Goal: Information Seeking & Learning: Learn about a topic

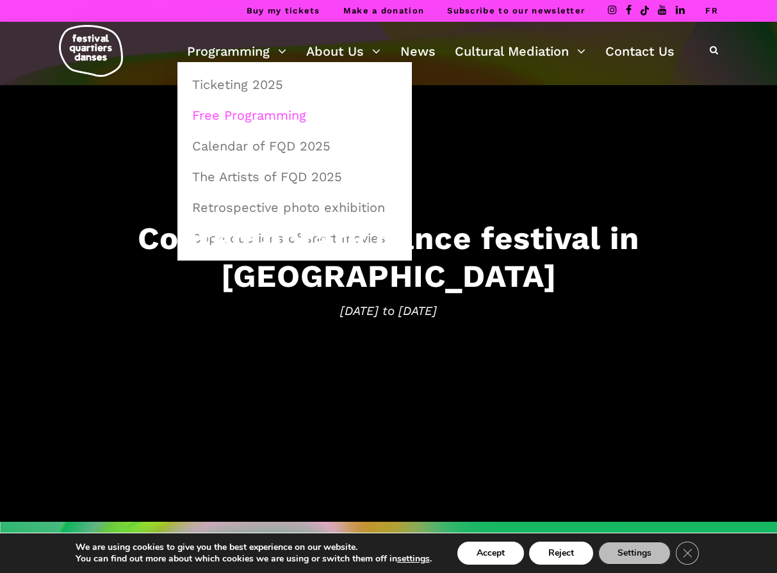
click at [235, 118] on link "Free Programming" at bounding box center [294, 115] width 220 height 29
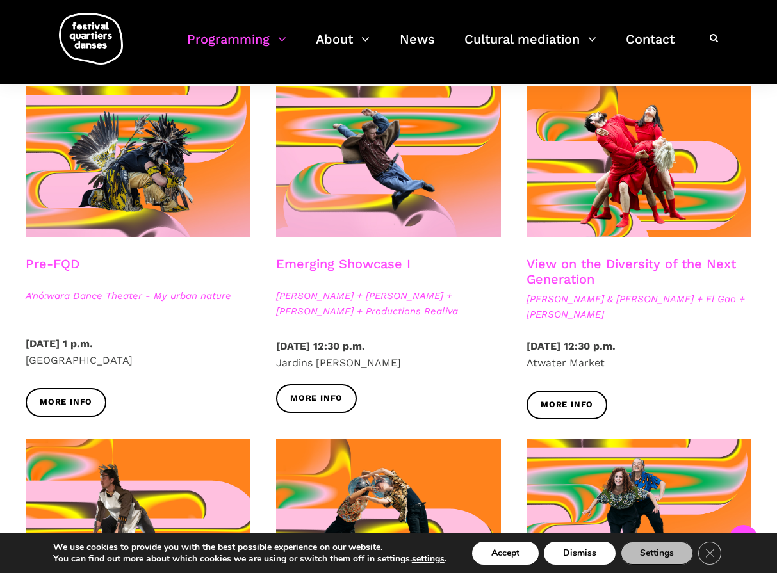
scroll to position [318, 0]
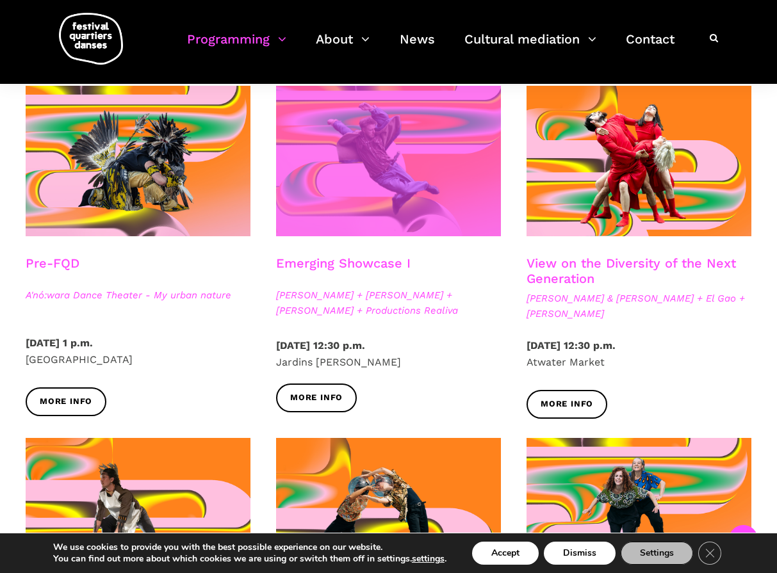
click at [369, 188] on span at bounding box center [388, 161] width 225 height 150
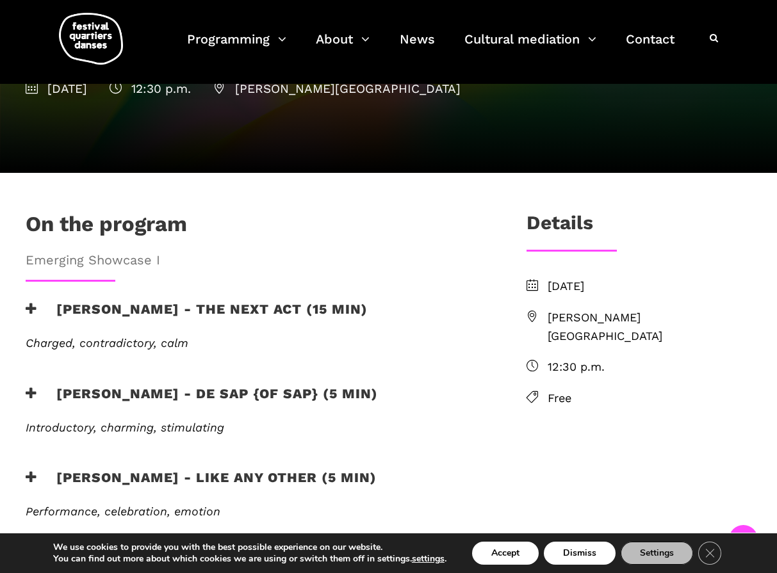
scroll to position [179, 0]
